Goal: Transaction & Acquisition: Download file/media

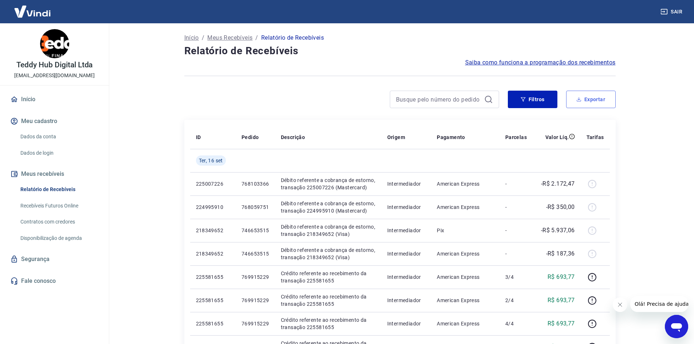
click at [586, 99] on button "Exportar" at bounding box center [591, 99] width 50 height 17
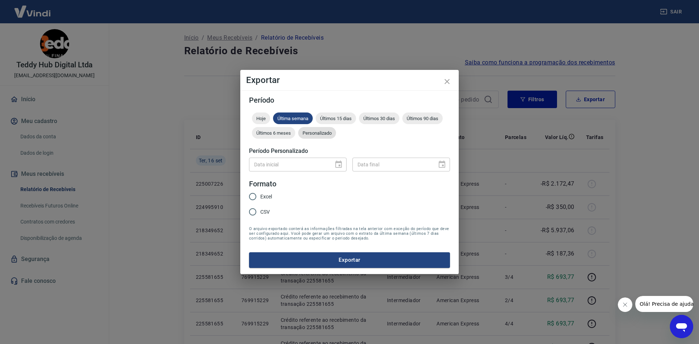
click at [311, 137] on div "Personalizado" at bounding box center [317, 133] width 38 height 12
type input "DD/MM/YYYY"
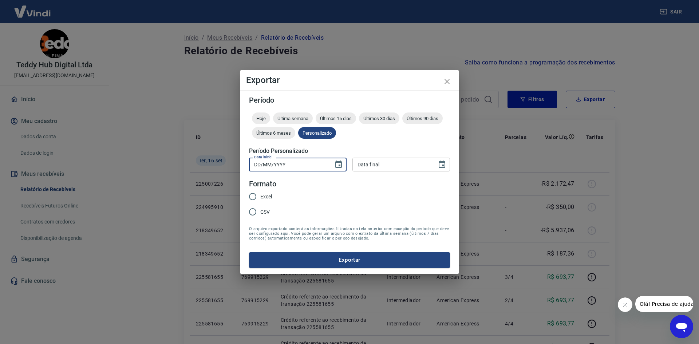
click at [306, 168] on input "DD/MM/YYYY" at bounding box center [288, 164] width 79 height 13
click at [339, 166] on icon "Choose date" at bounding box center [338, 164] width 9 height 9
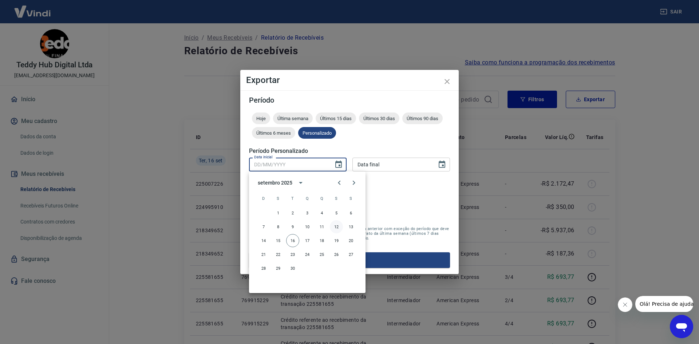
click at [336, 228] on button "12" at bounding box center [336, 226] width 13 height 13
type input "[DATE]"
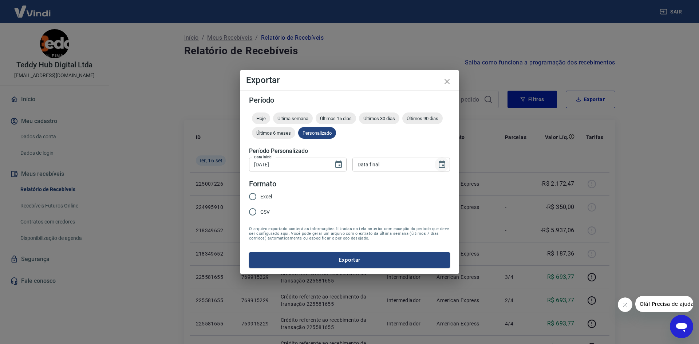
click at [444, 163] on icon "Choose date" at bounding box center [442, 164] width 7 height 7
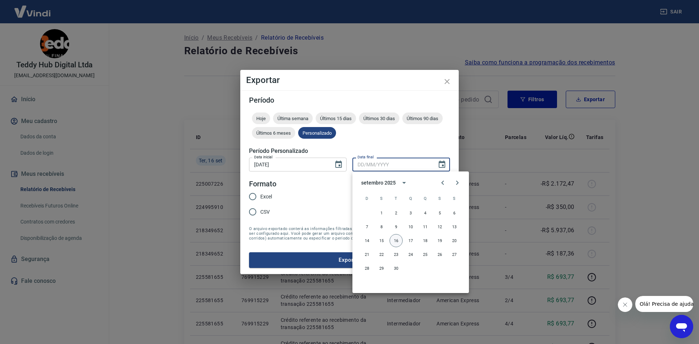
click at [394, 241] on button "16" at bounding box center [396, 240] width 13 height 13
type input "[DATE]"
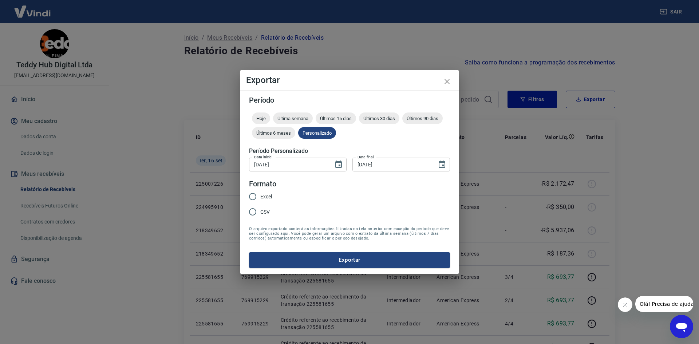
click at [259, 196] on input "Excel" at bounding box center [252, 196] width 15 height 15
radio input "true"
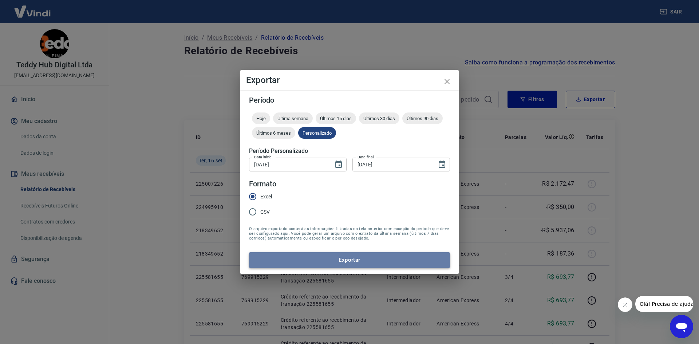
click at [346, 264] on button "Exportar" at bounding box center [349, 259] width 201 height 15
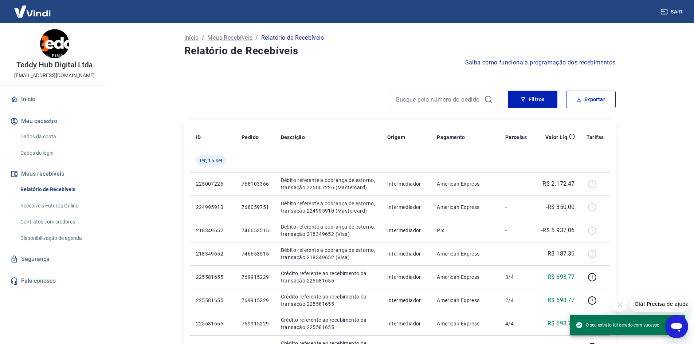
click at [598, 9] on div "Sair" at bounding box center [347, 11] width 694 height 23
